Goal: Task Accomplishment & Management: Use online tool/utility

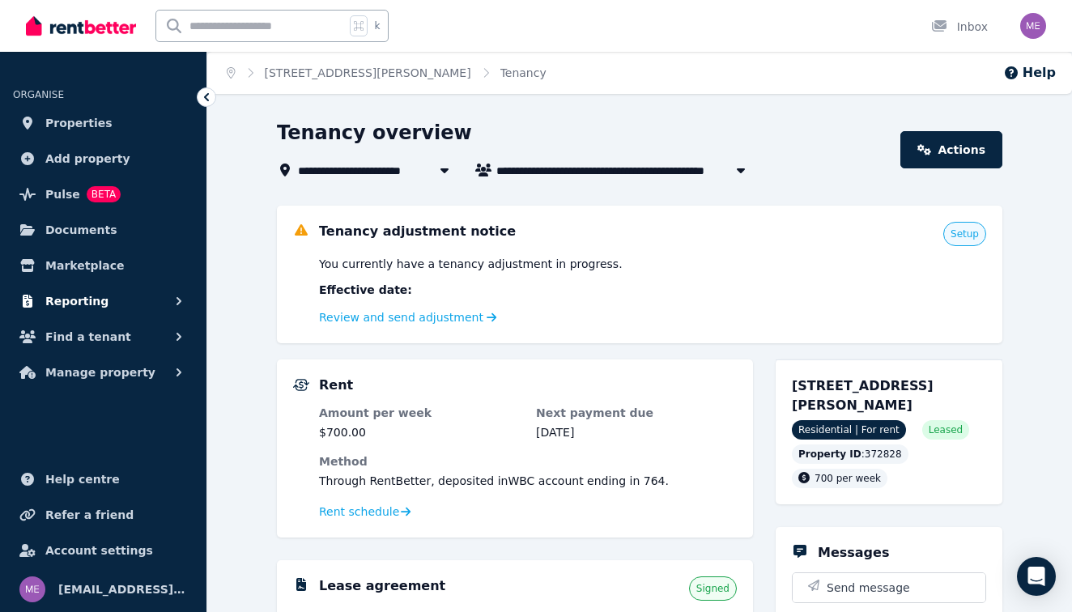
click at [83, 301] on span "Reporting" at bounding box center [76, 300] width 63 height 19
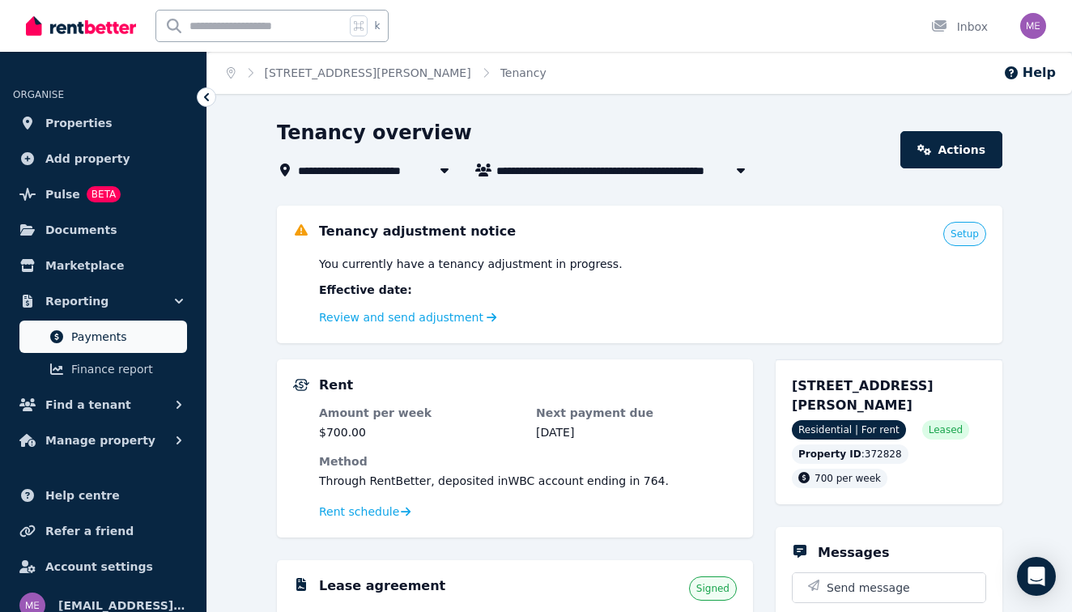
click at [85, 339] on span "Payments" at bounding box center [125, 336] width 109 height 19
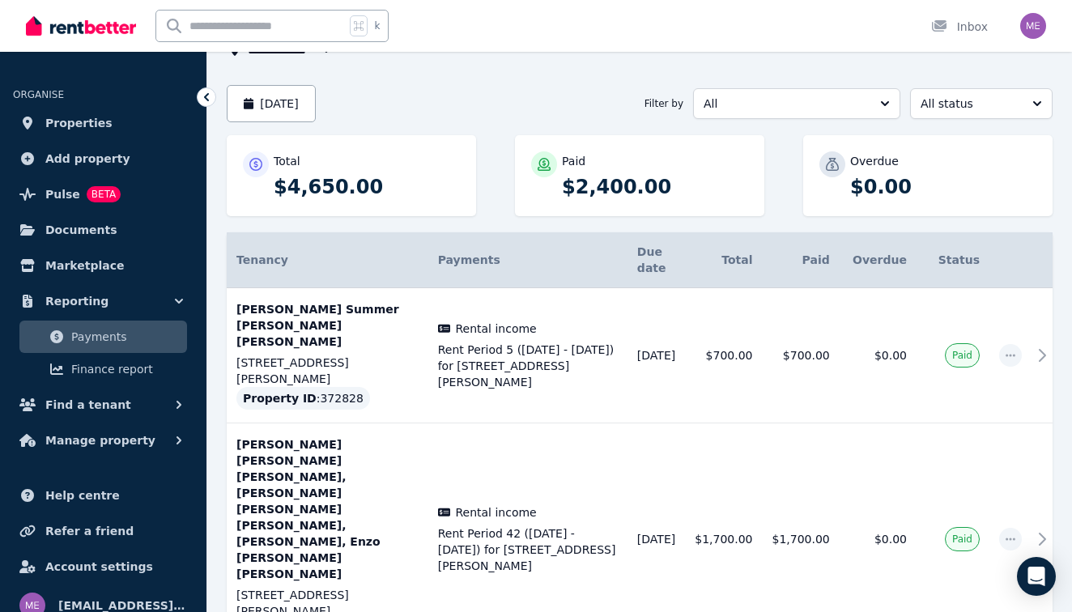
scroll to position [157, 0]
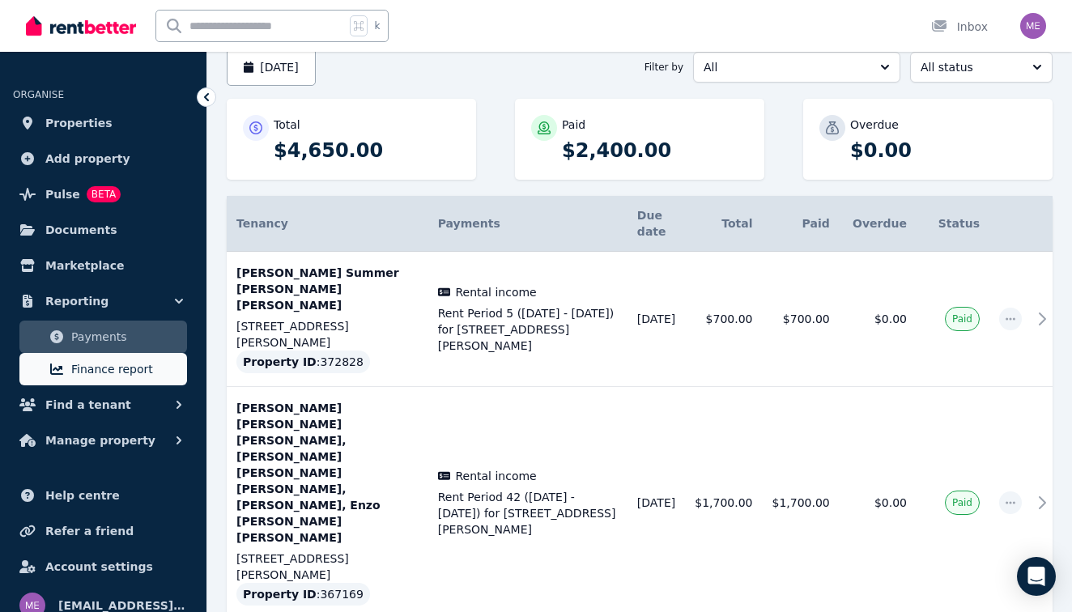
click at [121, 370] on span "Finance report" at bounding box center [125, 368] width 109 height 19
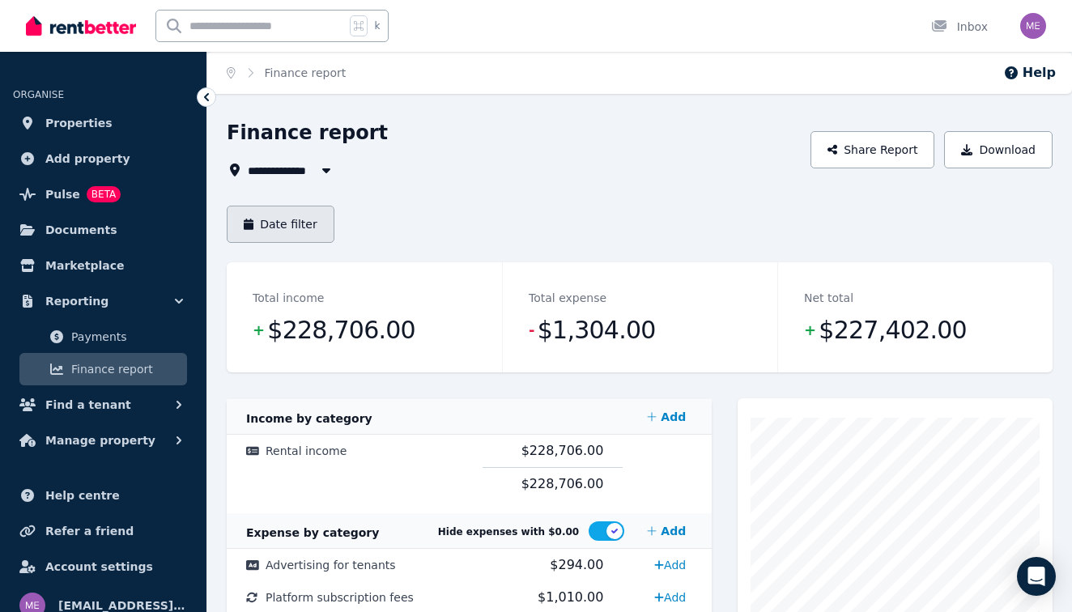
click at [293, 222] on button "Date filter" at bounding box center [281, 224] width 108 height 37
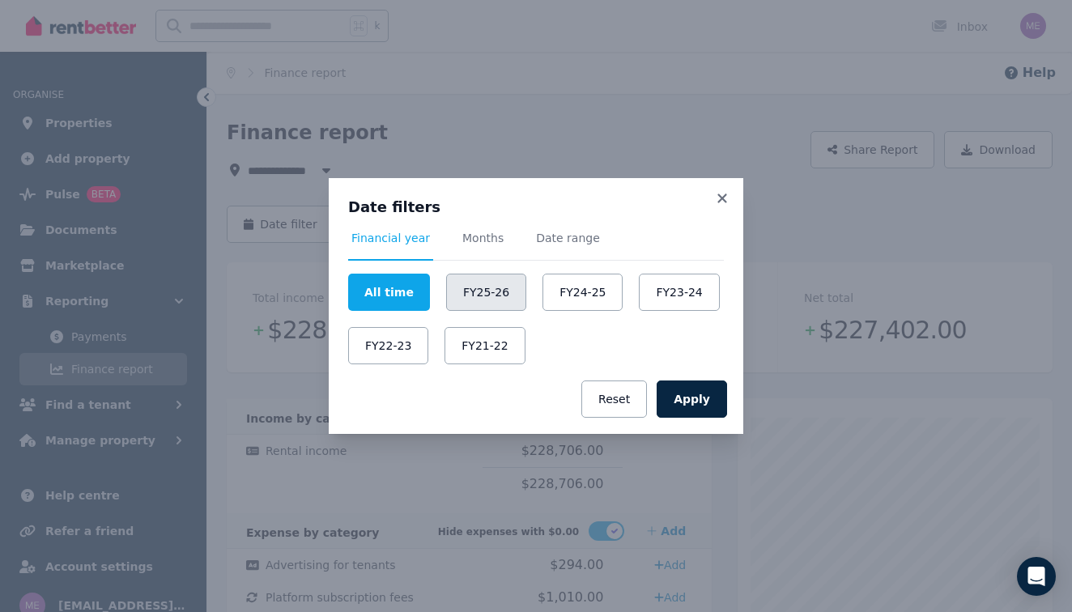
click at [490, 293] on button "FY25-26" at bounding box center [486, 292] width 80 height 37
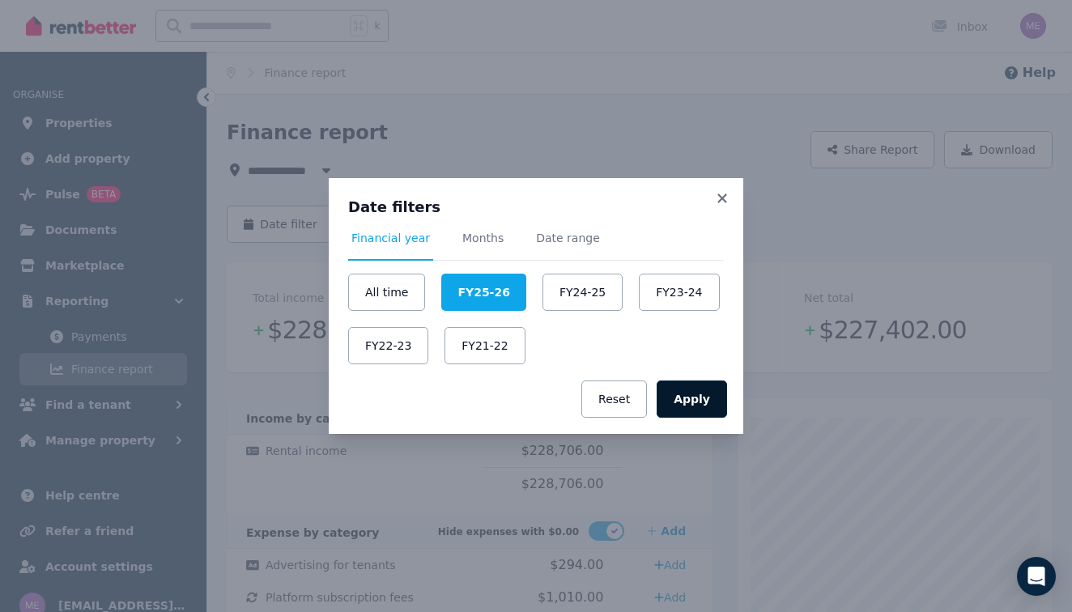
click at [707, 406] on button "Apply" at bounding box center [691, 398] width 70 height 37
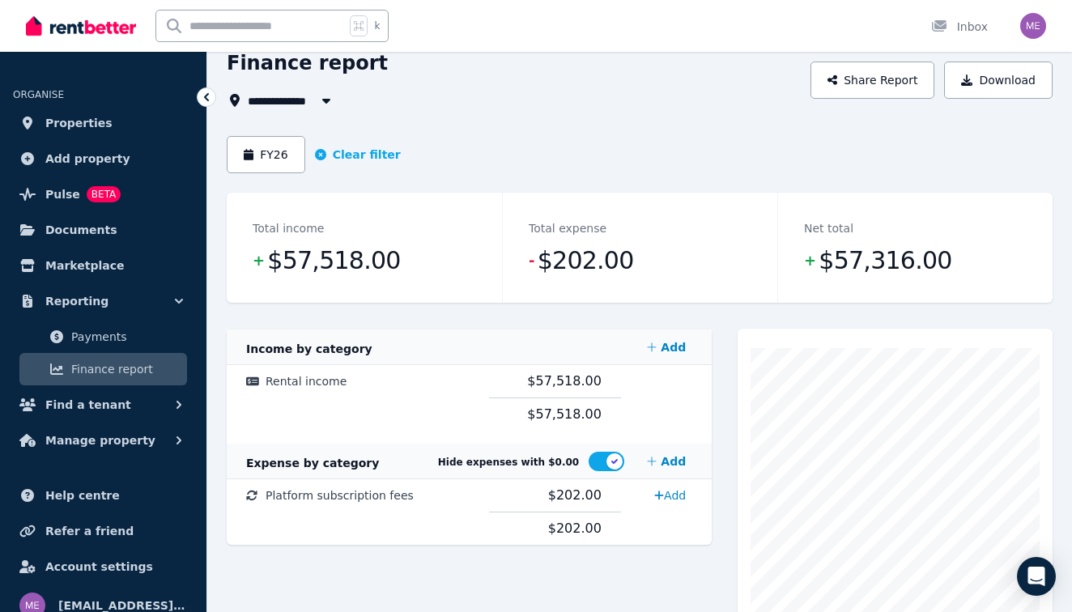
scroll to position [76, 0]
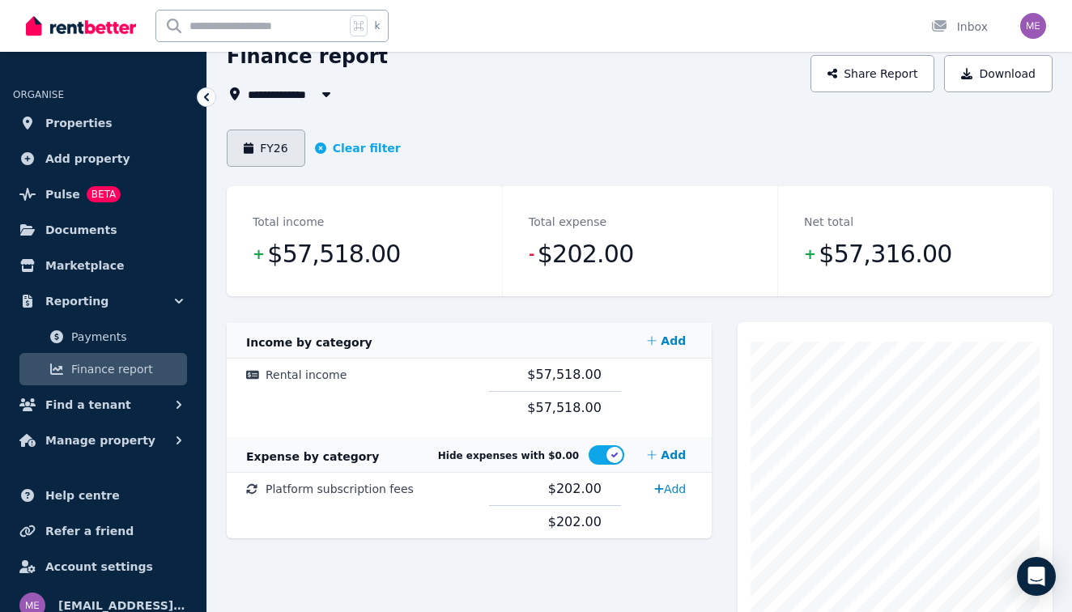
click at [275, 155] on button "FY26" at bounding box center [266, 148] width 79 height 37
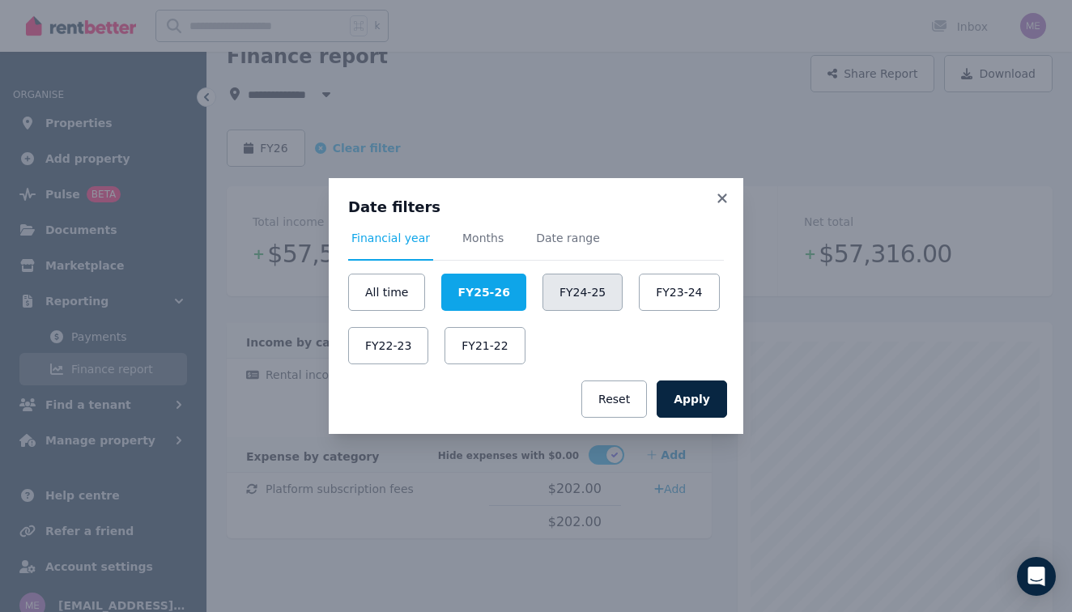
click at [567, 293] on button "FY24-25" at bounding box center [582, 292] width 80 height 37
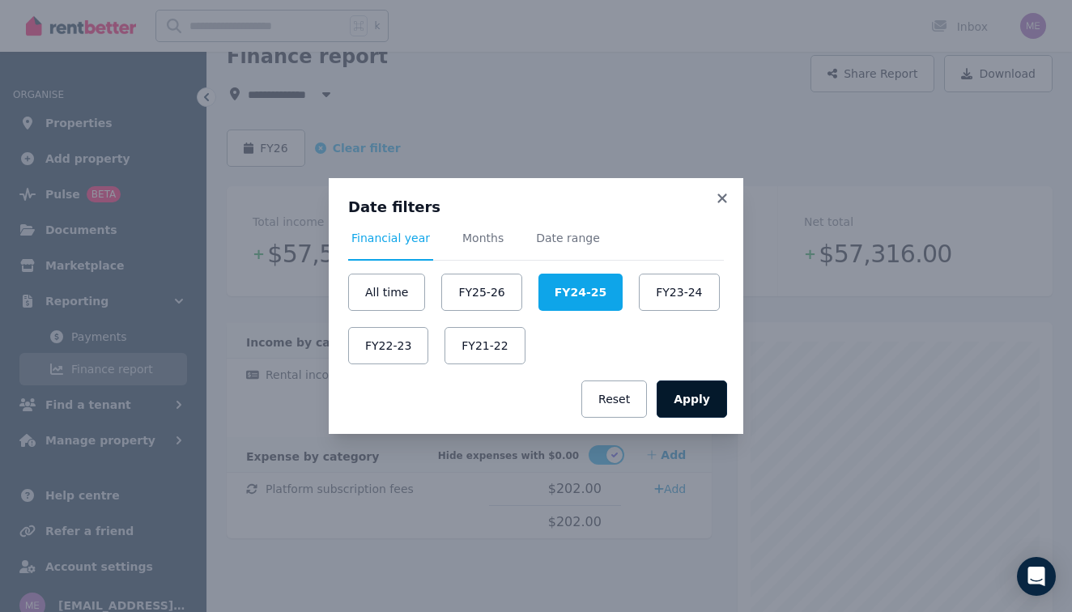
click at [682, 398] on button "Apply" at bounding box center [691, 398] width 70 height 37
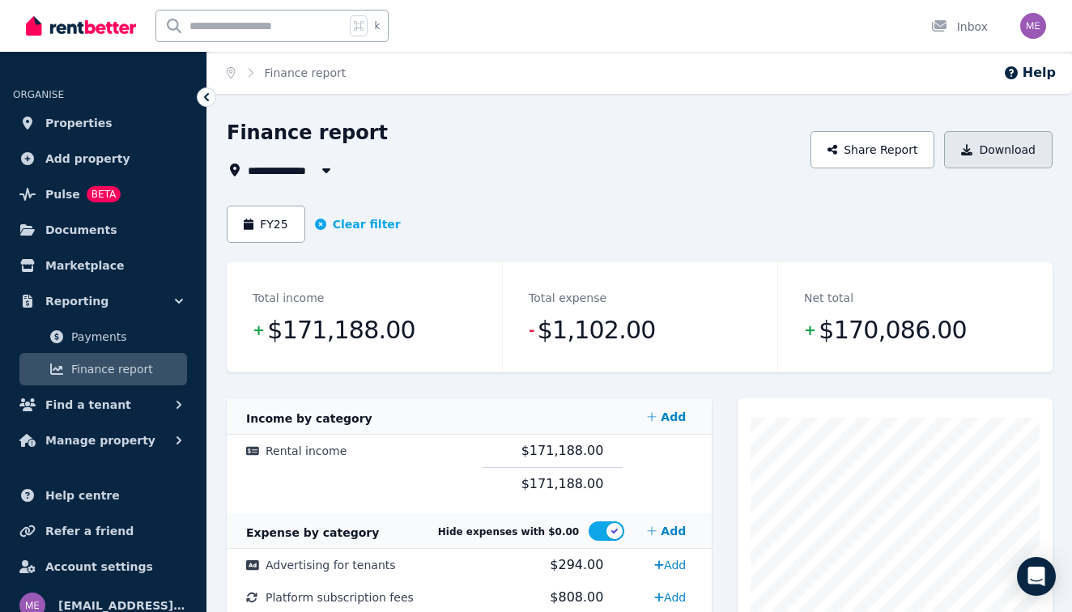
click at [1017, 155] on button "Download" at bounding box center [998, 149] width 108 height 37
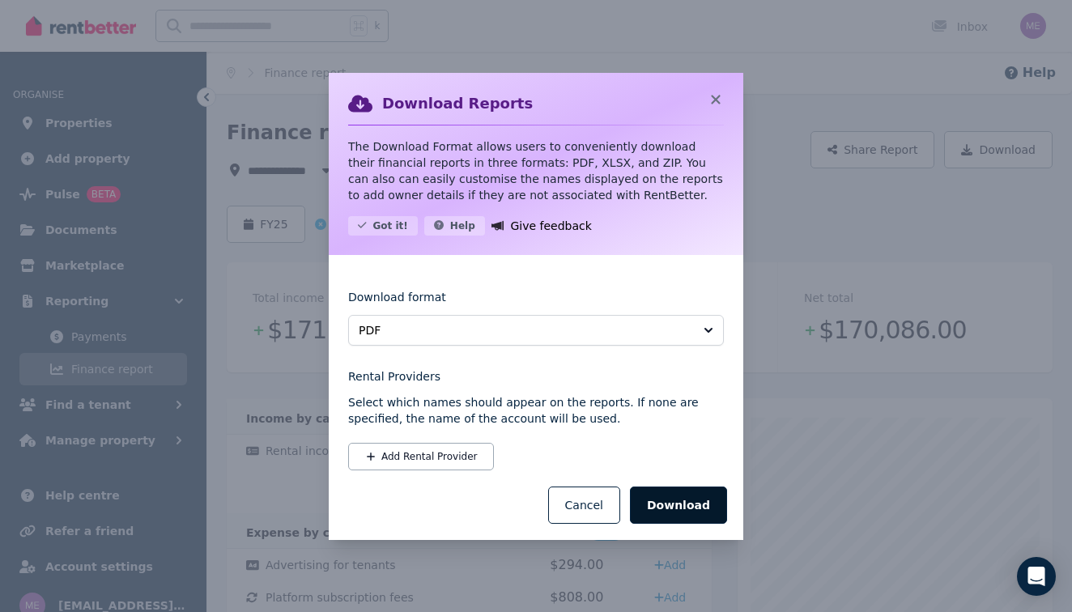
click at [673, 504] on button "Download" at bounding box center [678, 504] width 97 height 37
